Goal: Task Accomplishment & Management: Manage account settings

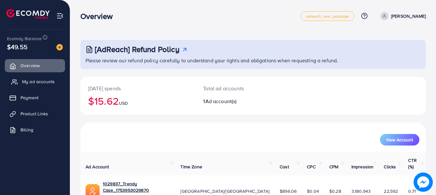
click at [30, 84] on span "My ad accounts" at bounding box center [38, 81] width 33 height 6
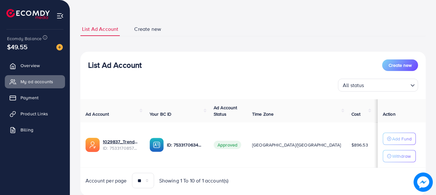
scroll to position [44, 0]
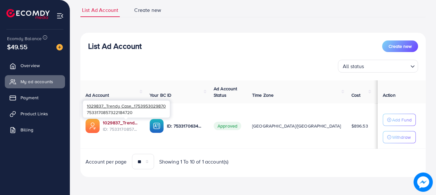
click at [128, 123] on link "1029837_Trendy Case_1753953029870" at bounding box center [121, 122] width 37 height 6
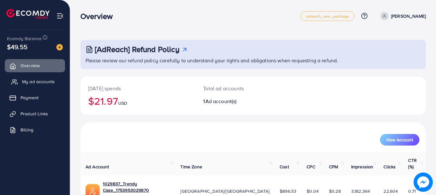
click at [46, 82] on span "My ad accounts" at bounding box center [38, 81] width 33 height 6
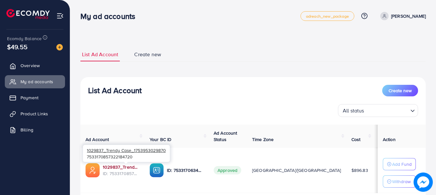
click at [139, 166] on link "1029837_Trendy Case_1753953029870" at bounding box center [121, 166] width 37 height 6
